Goal: Task Accomplishment & Management: Manage account settings

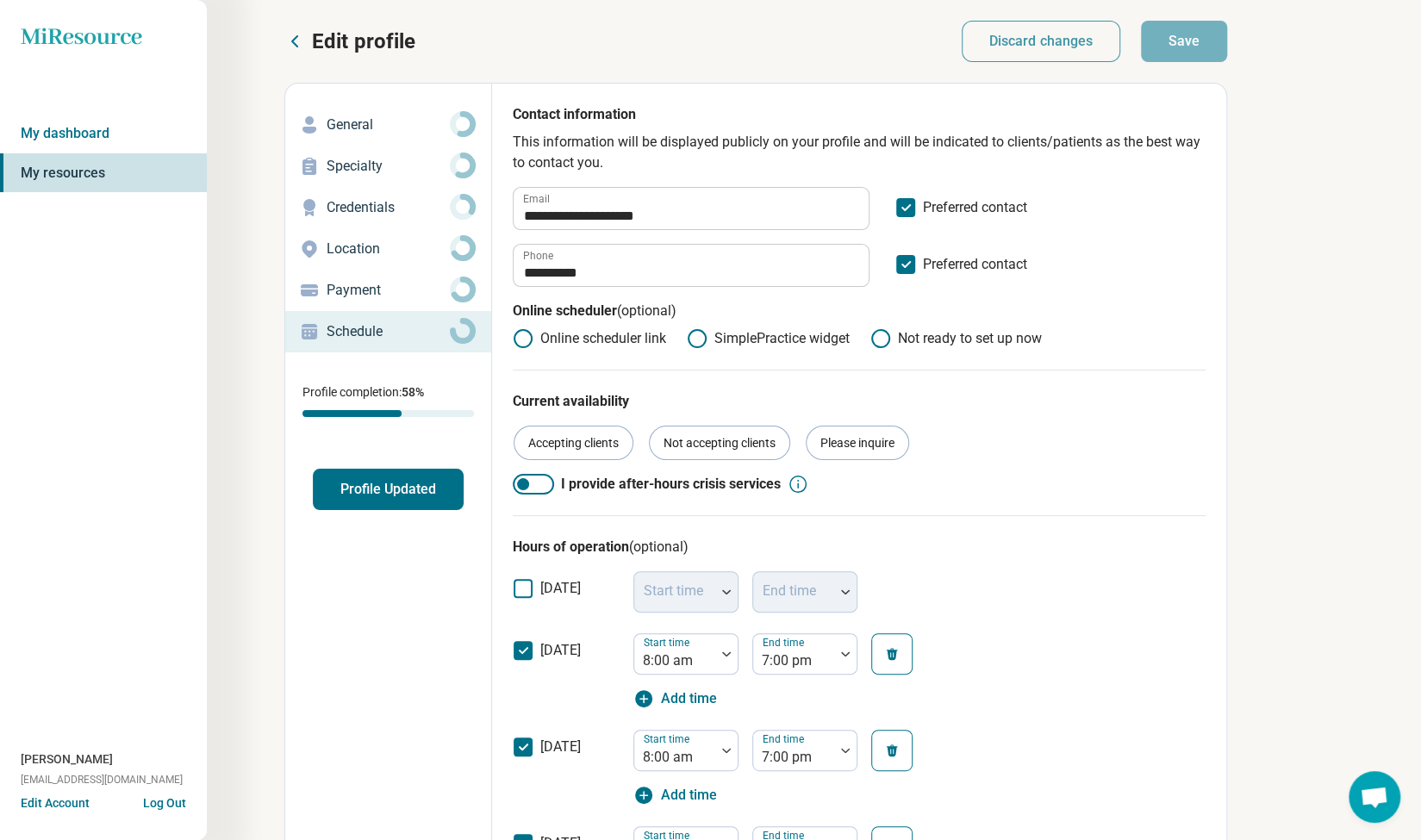
scroll to position [9, 0]
click at [530, 340] on icon at bounding box center [523, 339] width 21 height 21
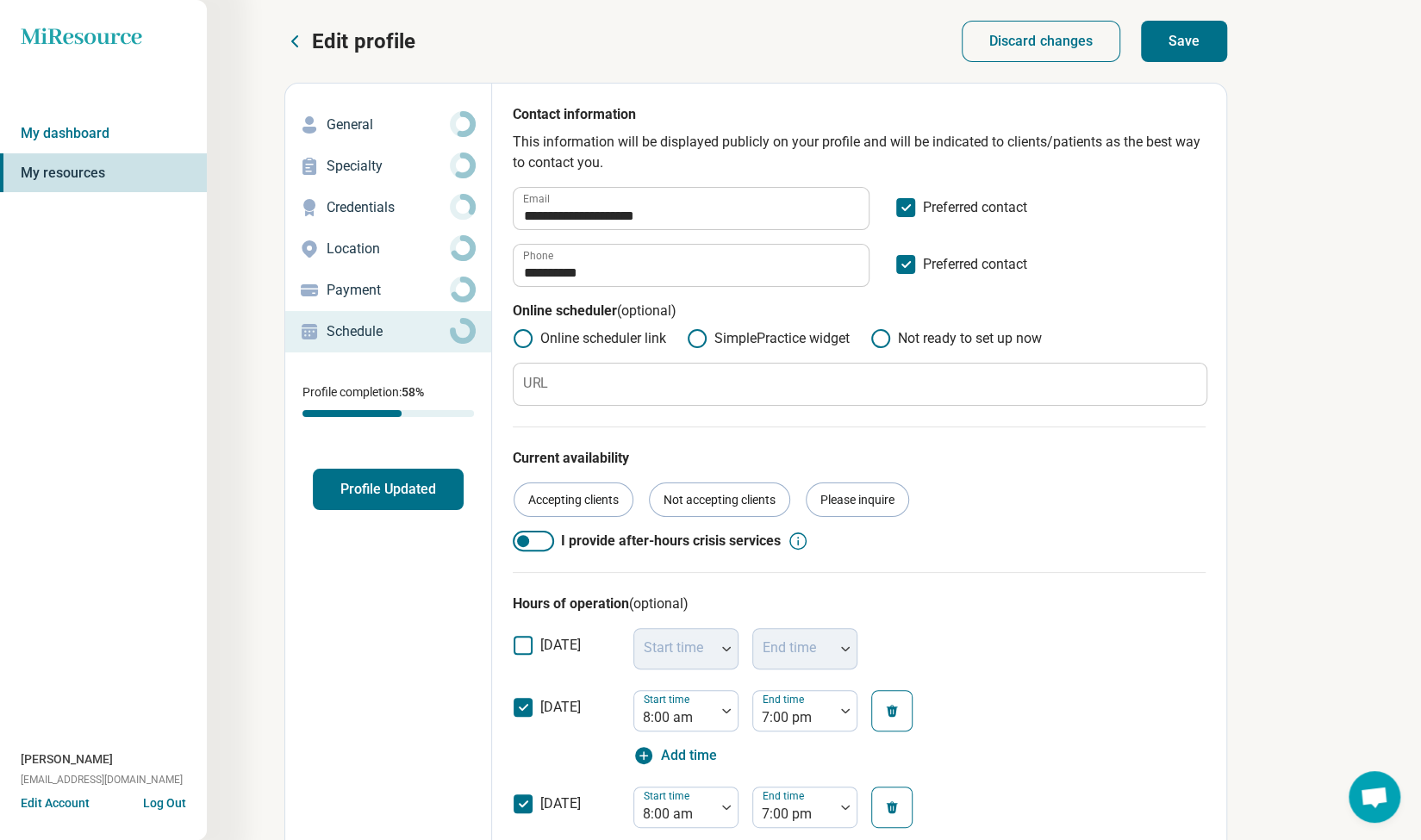
click at [692, 345] on circle at bounding box center [697, 339] width 17 height 17
type textarea "*"
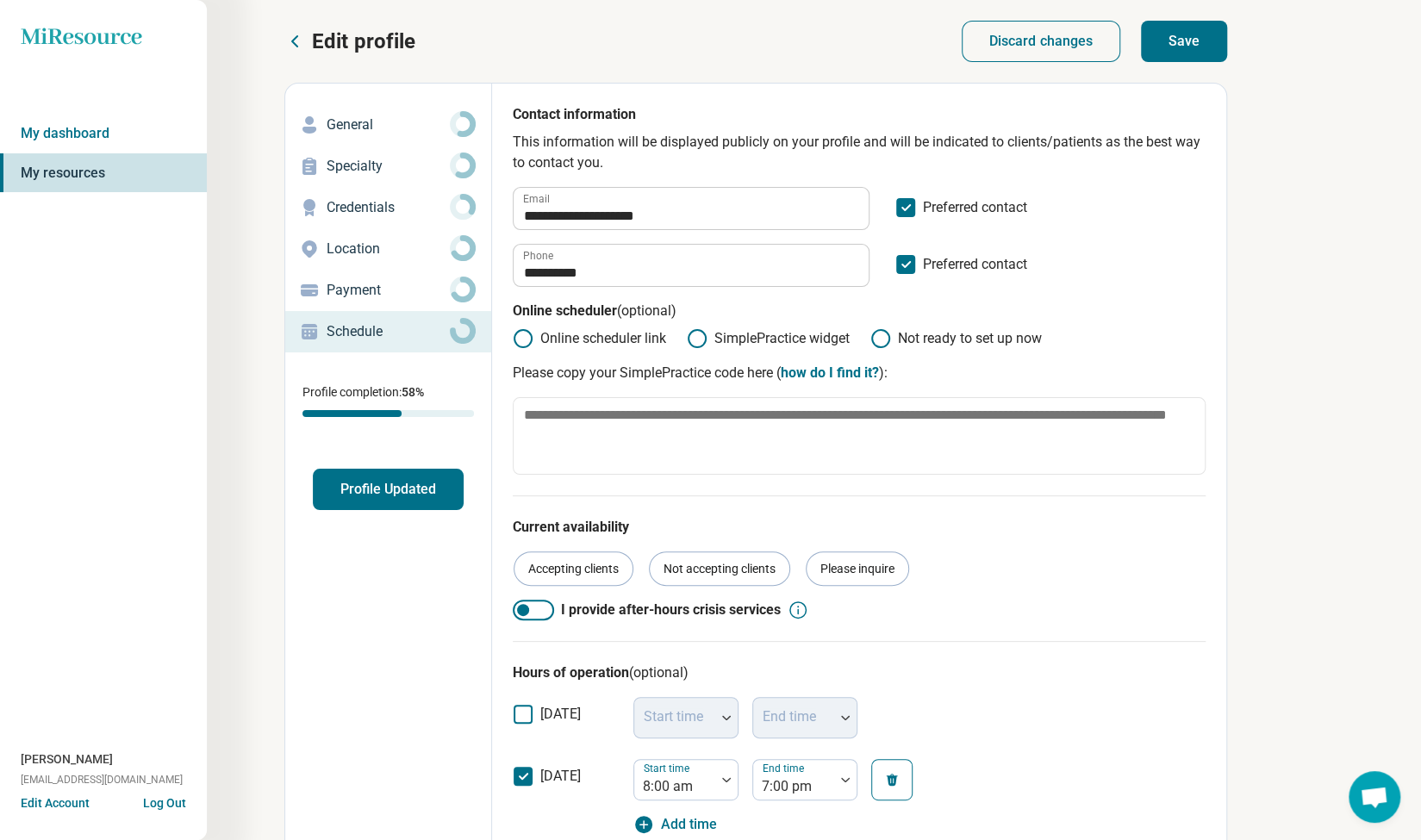
click at [888, 335] on icon at bounding box center [881, 339] width 21 height 21
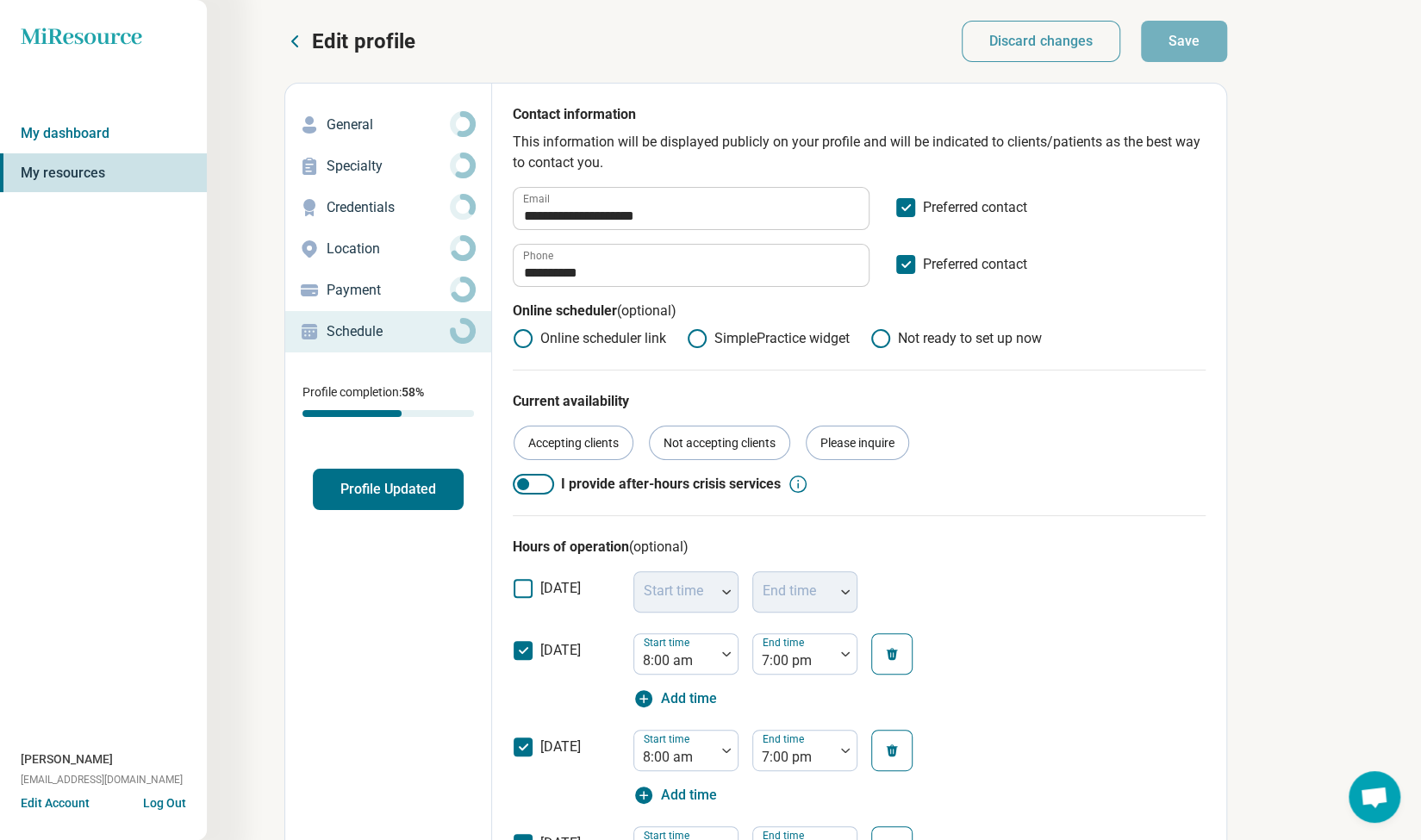
click at [913, 272] on icon at bounding box center [906, 265] width 19 height 19
click at [1186, 34] on button "Save" at bounding box center [1184, 41] width 86 height 41
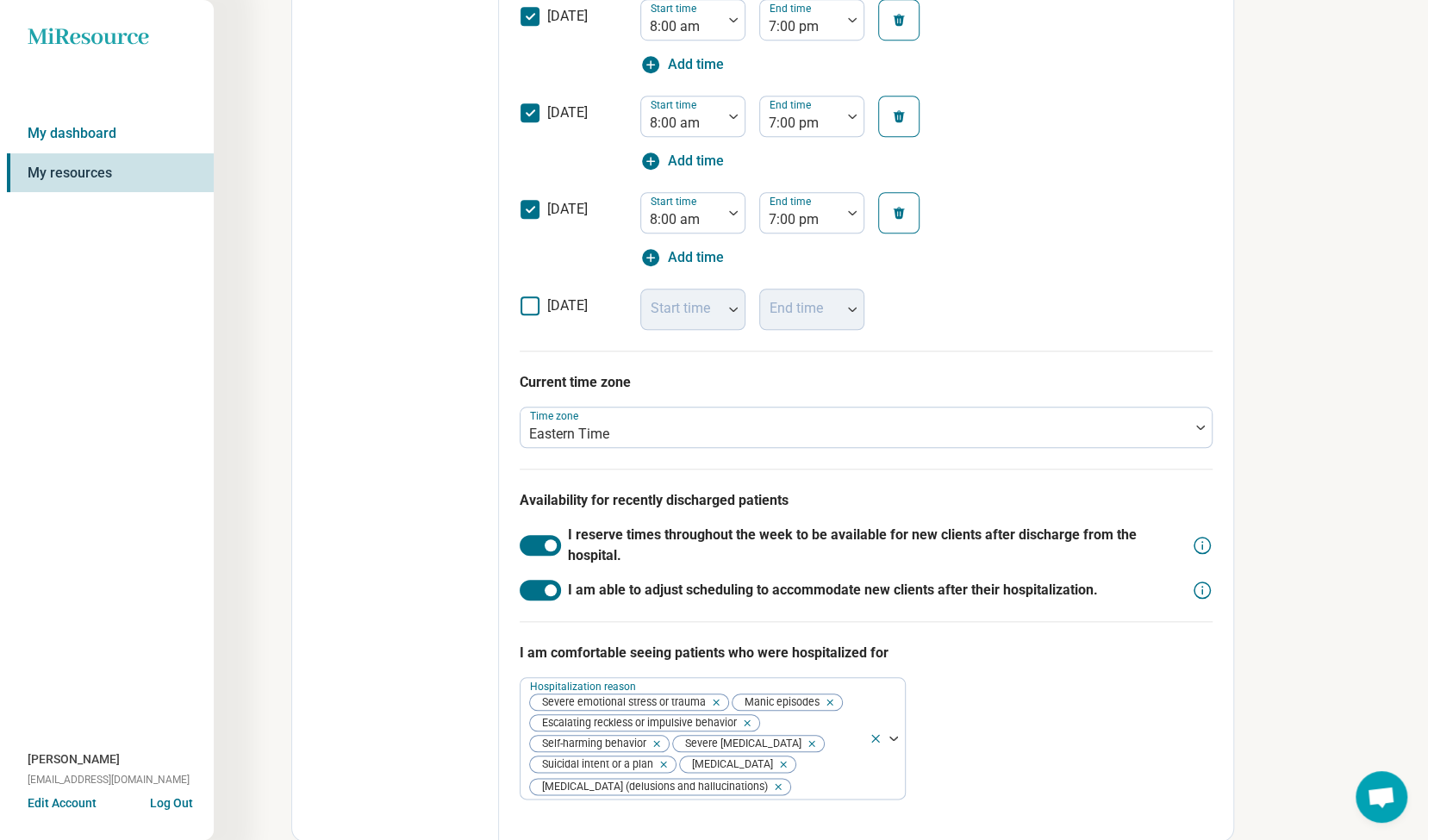
scroll to position [0, 0]
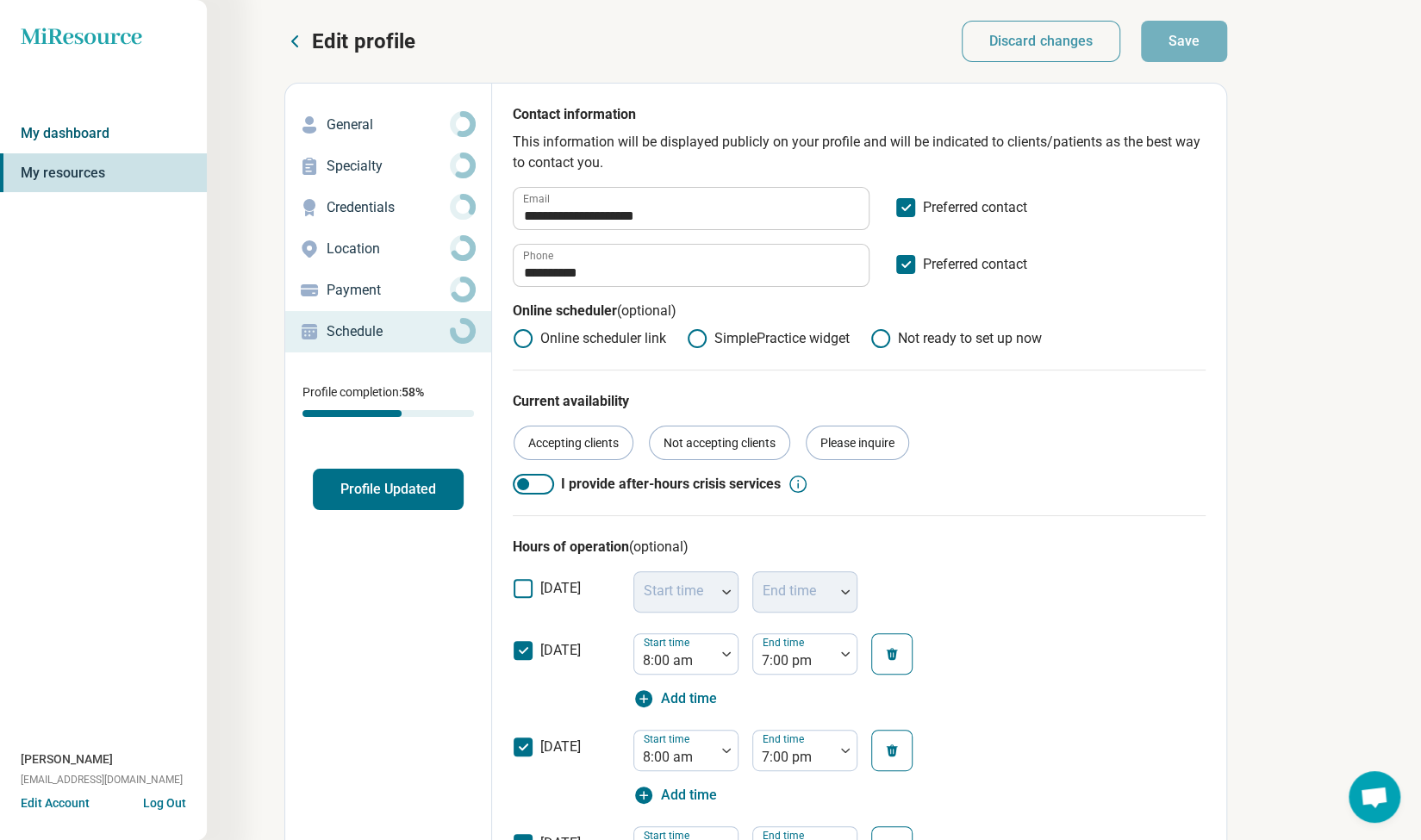
click at [99, 128] on link "My dashboard" at bounding box center [103, 133] width 207 height 40
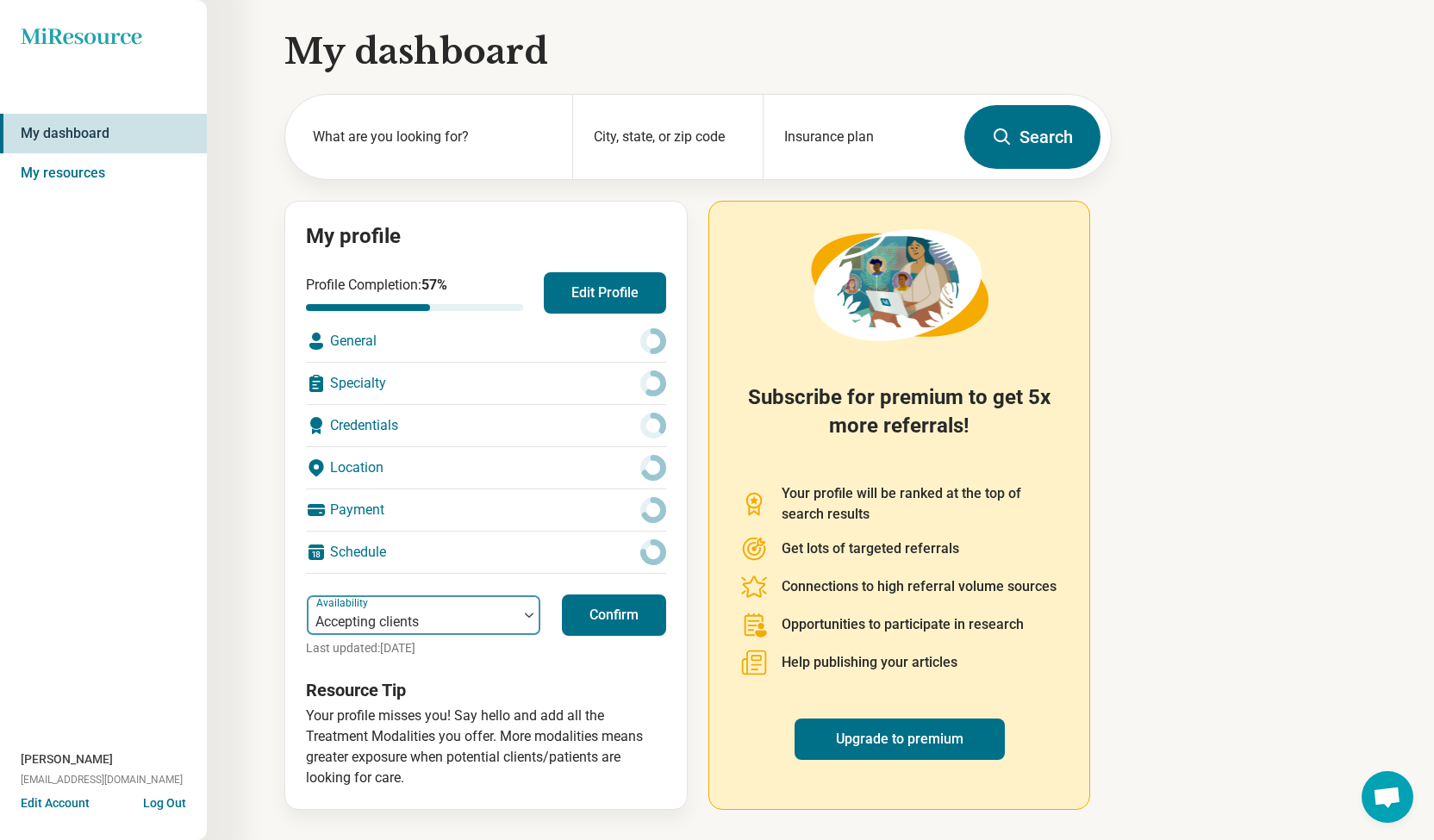
click at [441, 602] on div "Accepting clients" at bounding box center [413, 615] width 212 height 38
click at [50, 792] on div "[PERSON_NAME] [EMAIL_ADDRESS][DOMAIN_NAME]" at bounding box center [103, 772] width 207 height 44
click at [50, 810] on button "Edit Account" at bounding box center [55, 803] width 69 height 18
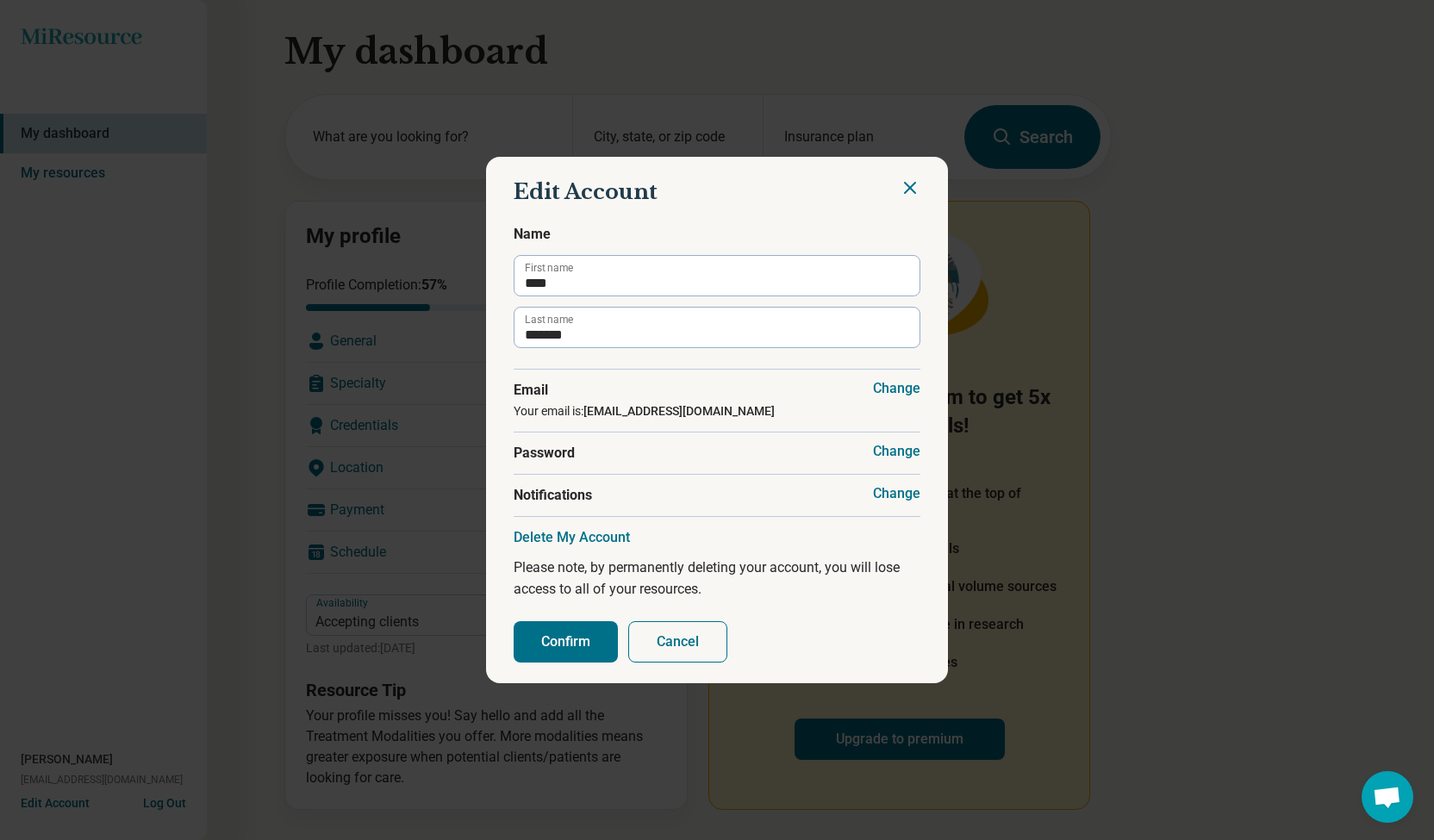
click at [900, 490] on button "Change" at bounding box center [897, 493] width 48 height 17
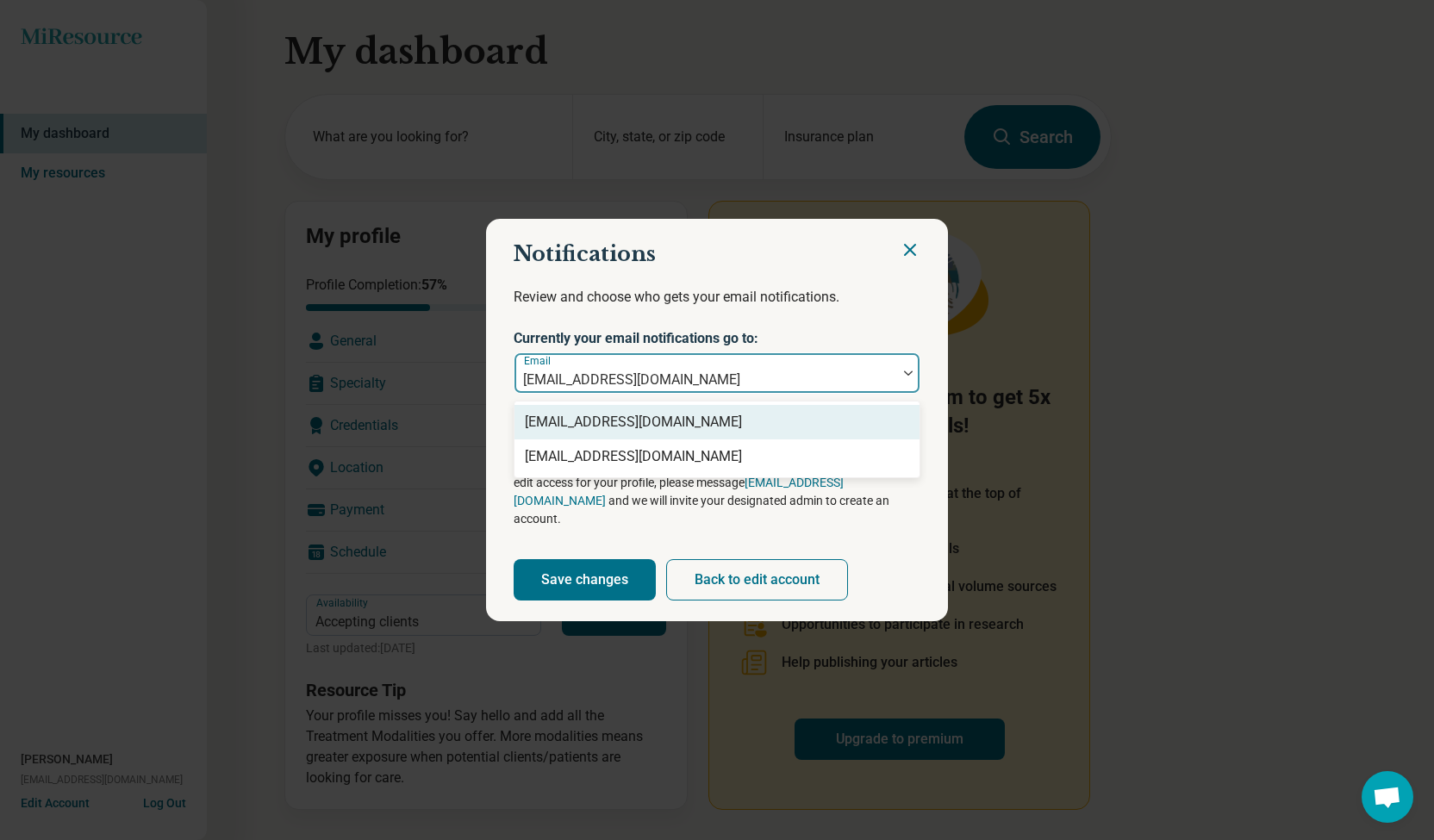
click at [849, 392] on div at bounding box center [705, 379] width 369 height 24
click at [800, 431] on div "[EMAIL_ADDRESS][DOMAIN_NAME]" at bounding box center [717, 422] width 385 height 21
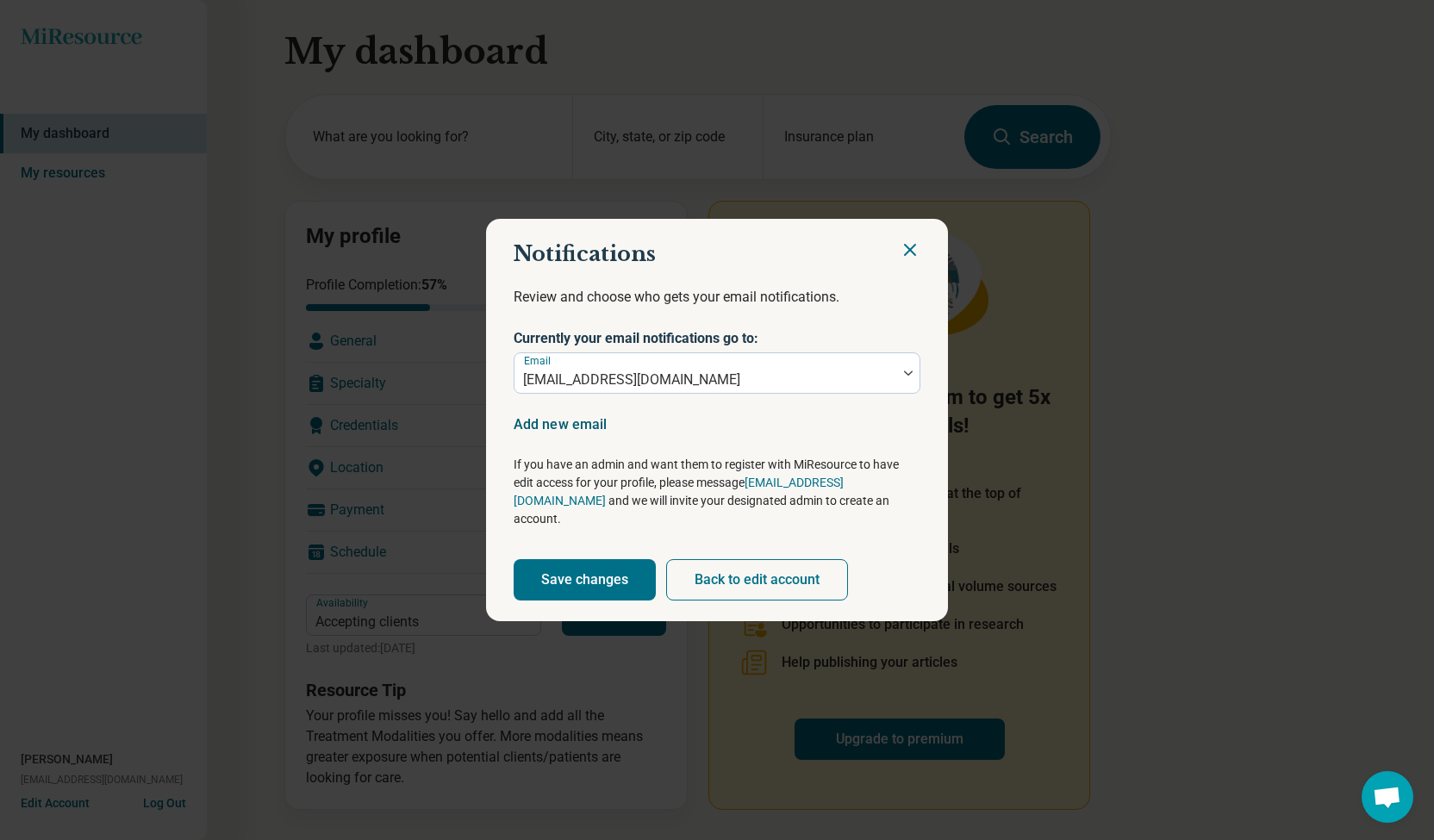
click at [590, 425] on button "Add new email" at bounding box center [560, 425] width 93 height 0
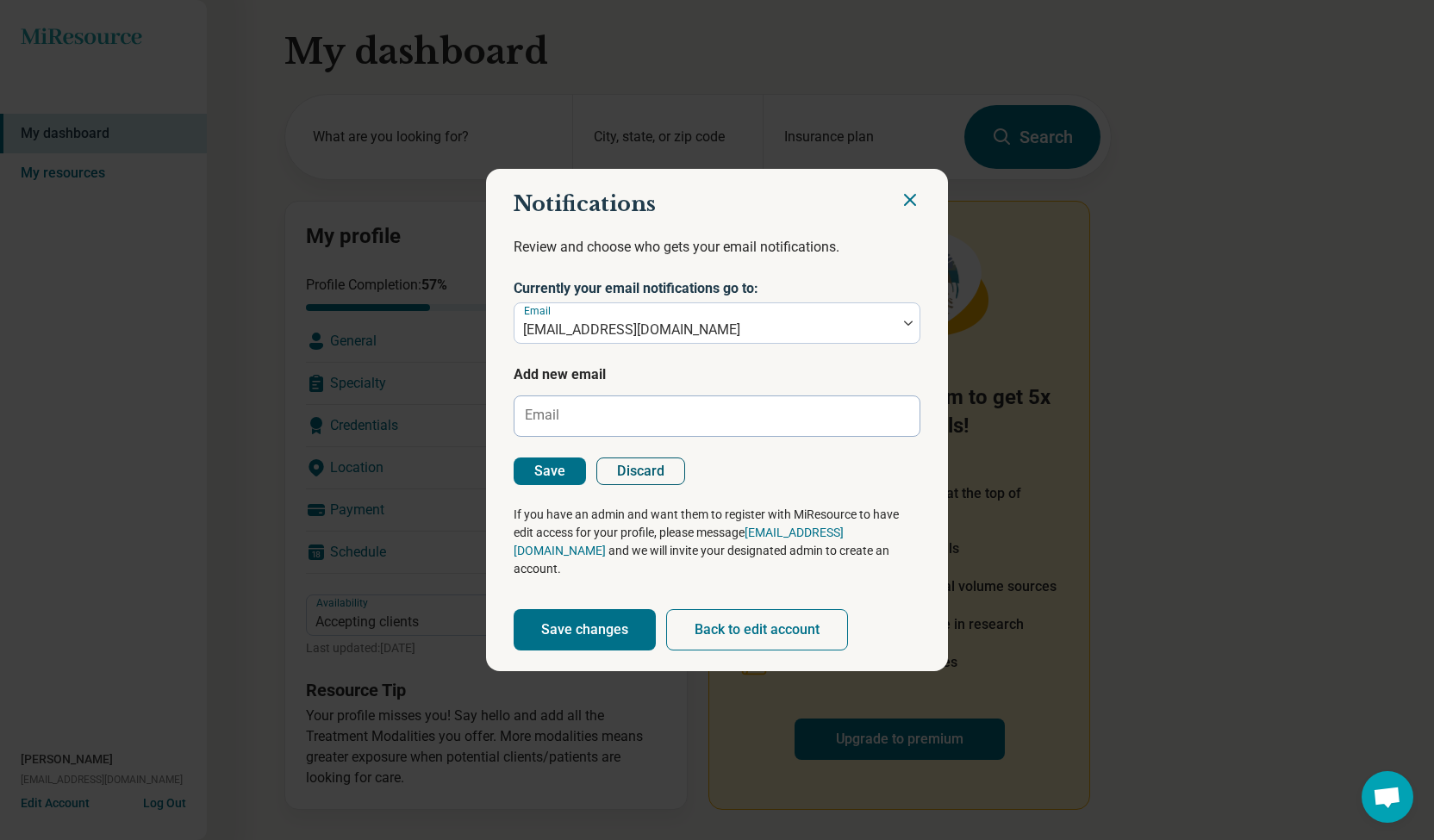
click at [647, 476] on button "Discard" at bounding box center [640, 470] width 89 height 28
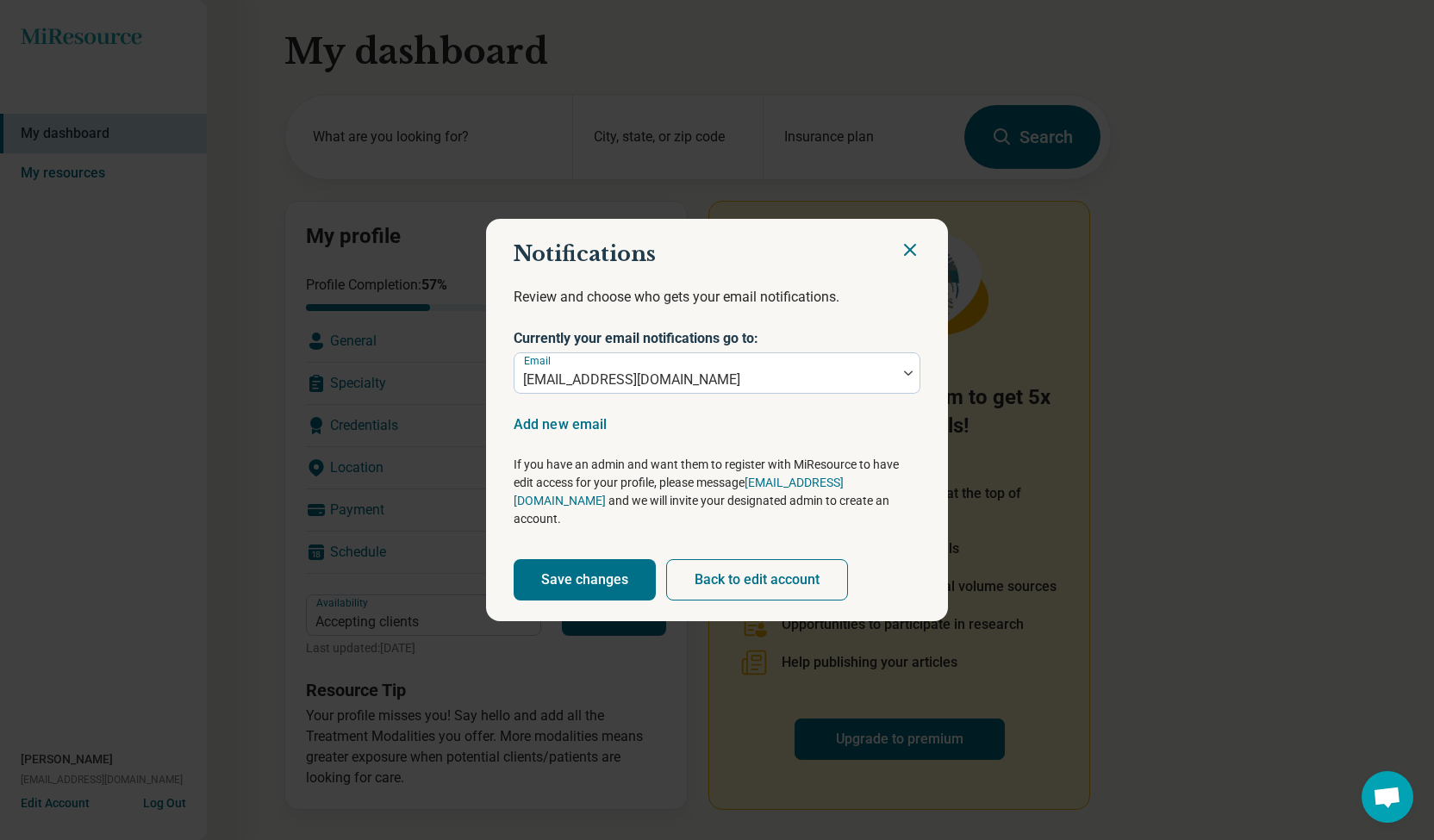
click at [611, 565] on button "Save changes" at bounding box center [584, 579] width 142 height 41
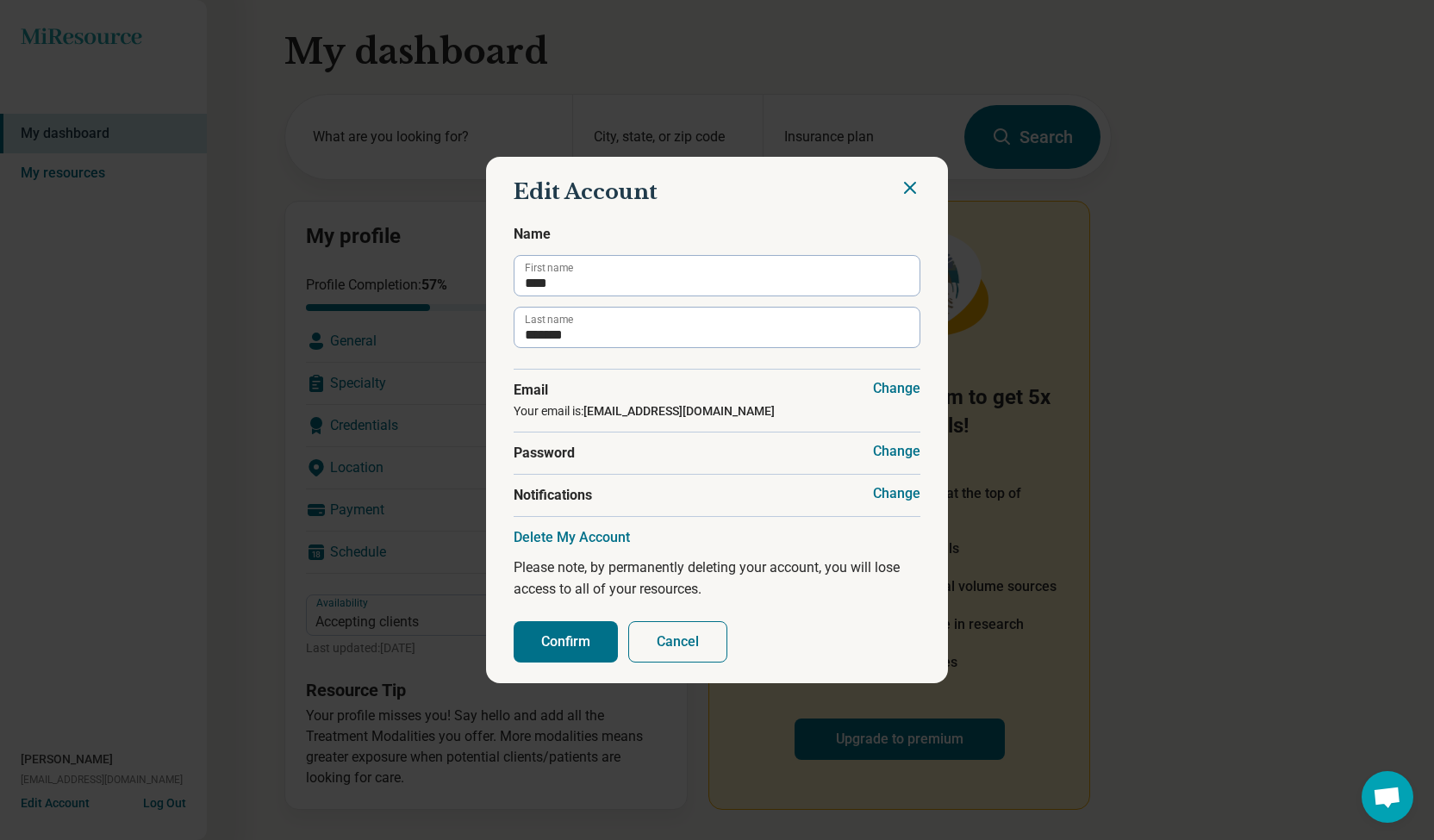
click at [589, 452] on span "Password" at bounding box center [717, 453] width 407 height 21
click at [898, 497] on button "Change" at bounding box center [897, 493] width 48 height 17
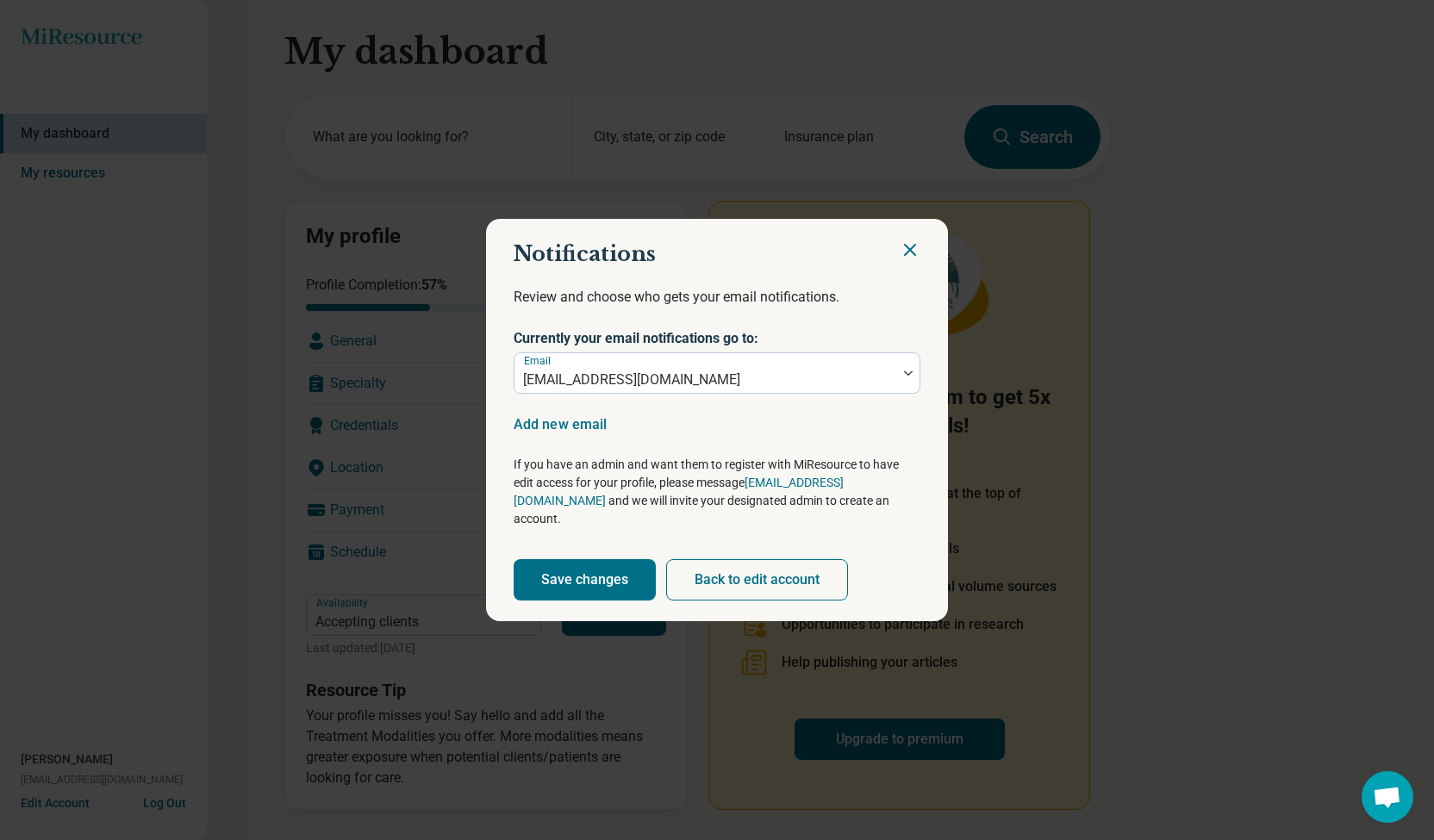
click at [599, 565] on button "Save changes" at bounding box center [584, 579] width 142 height 41
